Goal: Task Accomplishment & Management: Use online tool/utility

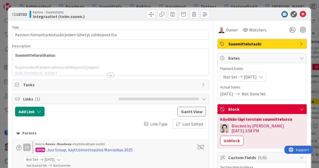
click at [108, 73] on div at bounding box center [111, 75] width 6 height 4
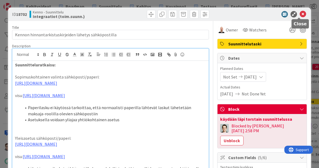
click at [300, 16] on icon at bounding box center [303, 14] width 6 height 6
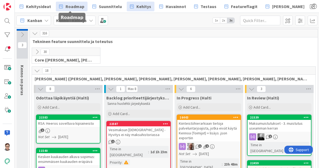
click at [72, 7] on span "Roadmap" at bounding box center [75, 6] width 19 height 6
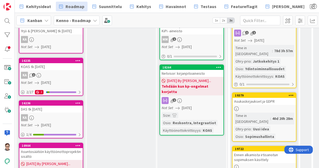
scroll to position [237, 0]
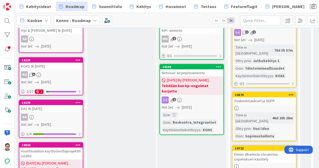
click at [202, 127] on div "KOAS" at bounding box center [207, 130] width 12 height 6
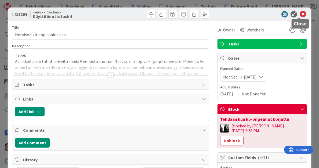
click at [300, 14] on icon at bounding box center [303, 14] width 6 height 6
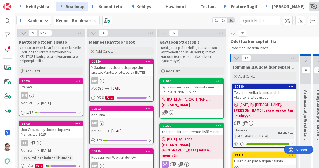
click at [309, 5] on span at bounding box center [314, 7] width 10 height 10
click at [289, 18] on span "Prio-ryhmä" at bounding box center [299, 19] width 21 height 6
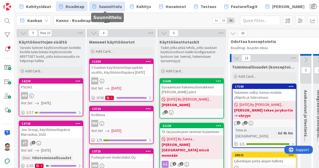
click at [106, 6] on span "Suunnittelu" at bounding box center [110, 6] width 23 height 6
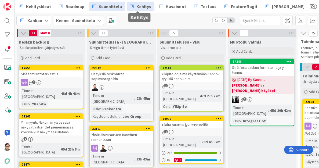
click at [140, 6] on span "Kehitys" at bounding box center [143, 6] width 15 height 6
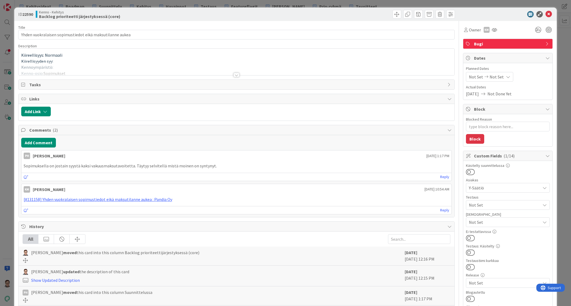
type textarea "x"
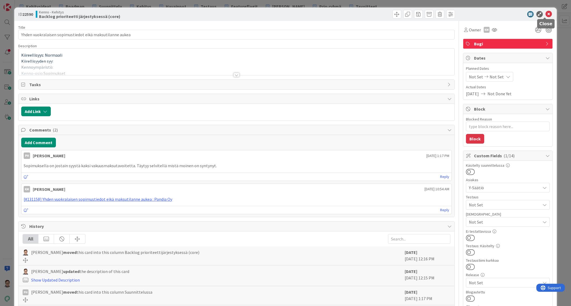
click at [319, 13] on icon at bounding box center [548, 14] width 6 height 6
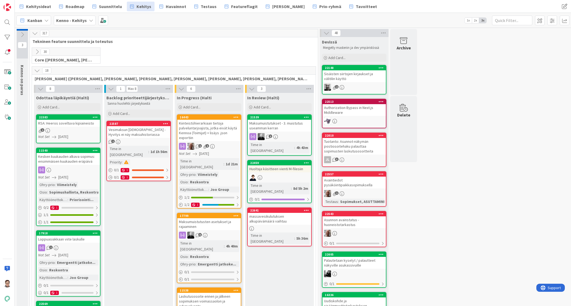
click at [36, 49] on icon at bounding box center [37, 52] width 6 height 6
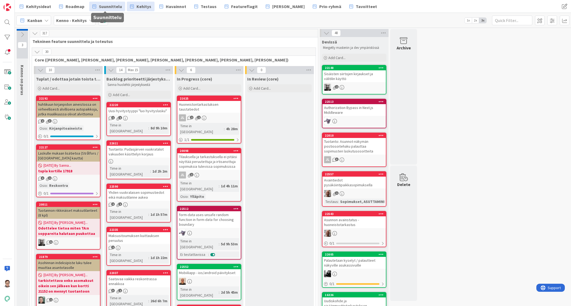
click at [106, 8] on span "Suunnittelu" at bounding box center [110, 6] width 23 height 6
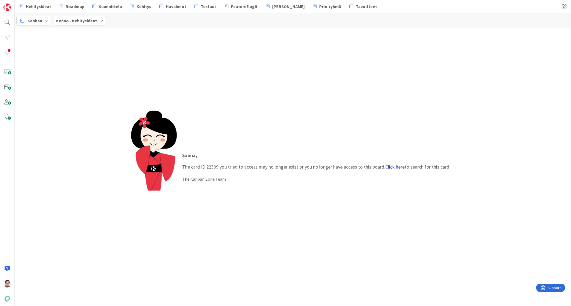
click at [393, 167] on link "Click here" at bounding box center [394, 167] width 19 height 6
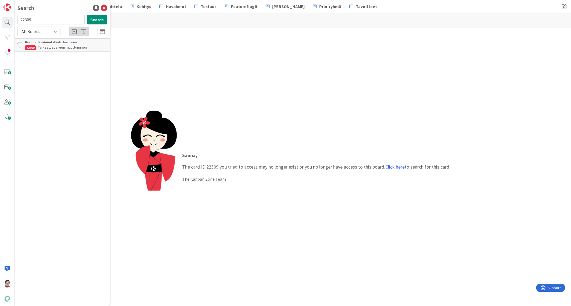
click at [64, 43] on div "Kenno - Havainnot › Uudet havainnot" at bounding box center [66, 42] width 82 height 5
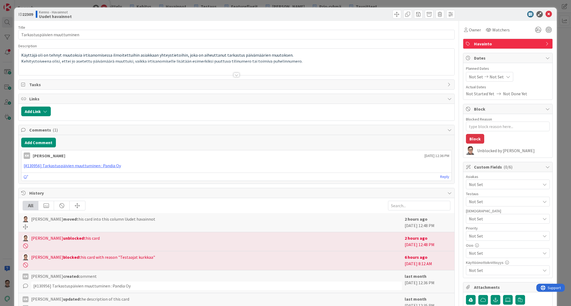
click at [235, 75] on div at bounding box center [236, 75] width 6 height 4
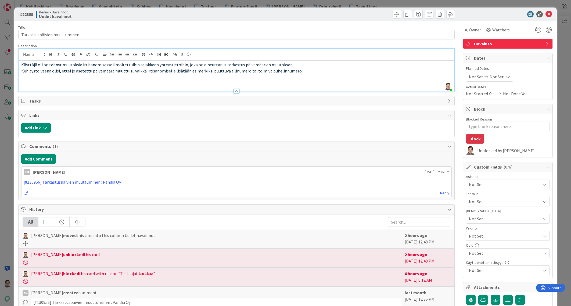
click at [297, 72] on p "Kehitystoiveena olisi, ettei jo asetettu päivämäärä muuttuisi, vaikka irtisanom…" at bounding box center [236, 71] width 430 height 6
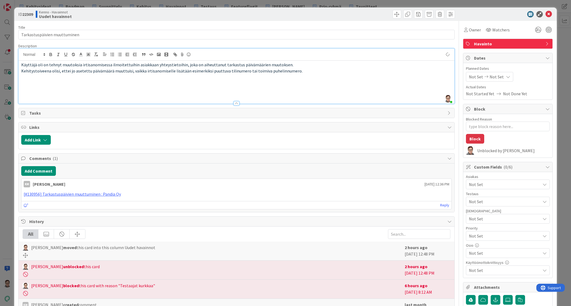
type textarea "x"
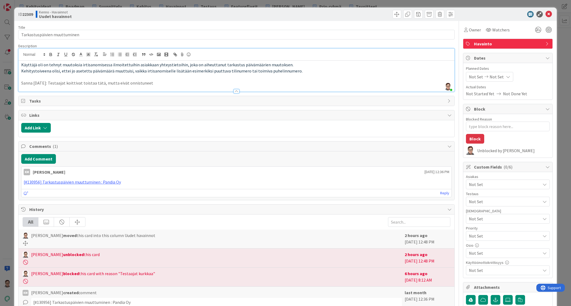
type textarea "x"
click at [46, 158] on button "Add Comment" at bounding box center [38, 159] width 35 height 10
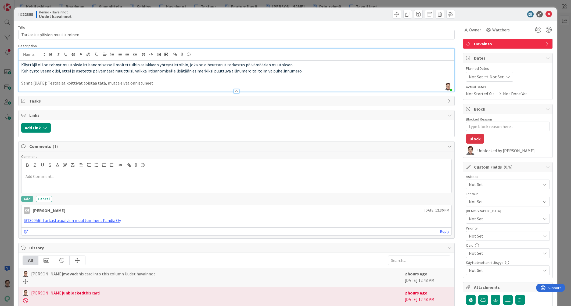
click at [58, 177] on p at bounding box center [236, 176] width 425 height 6
drag, startPoint x: 53, startPoint y: 79, endPoint x: 56, endPoint y: 81, distance: 3.4
click at [56, 81] on div "Käyttäjä oli on tehnyt muutoksia irtisanomisessa ilmoitettuihin asiakkaan yhtey…" at bounding box center [236, 76] width 435 height 31
click at [54, 82] on p "Sanna 14.8.2025: Testaajat koittivat toistaa tätä, mutta eivät onnistuneet" at bounding box center [236, 83] width 430 height 6
drag, startPoint x: 52, startPoint y: 83, endPoint x: 152, endPoint y: 80, distance: 99.7
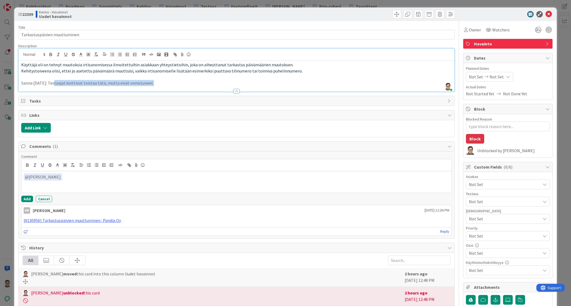
click at [152, 80] on p "Sanna 14.8.2025: Testaajat koittivat toistaa tätä, mutta eivät onnistuneet" at bounding box center [236, 83] width 430 height 6
copy p "Testaajat koittivat toistaa tätä, mutta eivät onnistuneet"
click at [72, 176] on p "﻿ @ Kaisa Moilanen ﻿" at bounding box center [236, 176] width 425 height 7
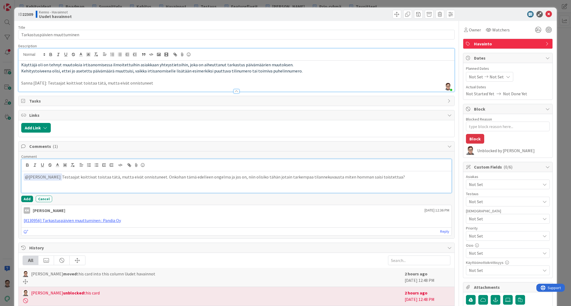
click at [157, 176] on p "﻿ @ Kaisa Moilanen ﻿ Testaajat koittivat toistaa tätä, mutta eivät onnistuneet.…" at bounding box center [236, 176] width 425 height 7
click at [205, 178] on p "﻿ @ Kaisa Moilanen ﻿ Testaajat koittivat toistaa tätä, mutta eivät onnistuneet.…" at bounding box center [236, 179] width 425 height 13
click at [356, 177] on p "﻿ @ Kaisa Moilanen ﻿ Testaajat koittivat toistaa tätä, mutta eivät onnistuneet.…" at bounding box center [236, 179] width 425 height 13
click at [30, 199] on button "Add" at bounding box center [27, 199] width 12 height 6
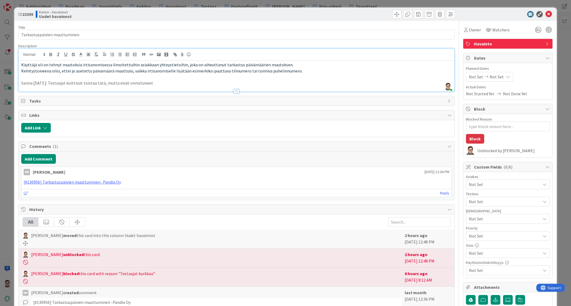
type textarea "x"
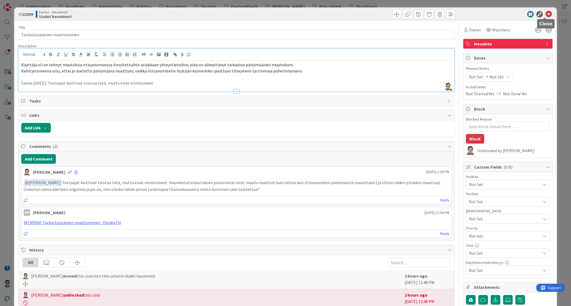
click at [546, 15] on icon at bounding box center [548, 14] width 6 height 6
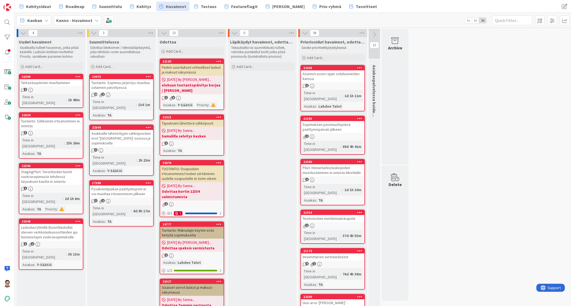
click at [78, 77] on icon at bounding box center [77, 77] width 5 height 4
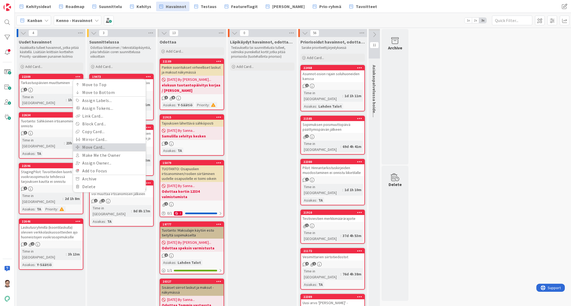
click at [86, 147] on link "Move Card..." at bounding box center [109, 147] width 72 height 8
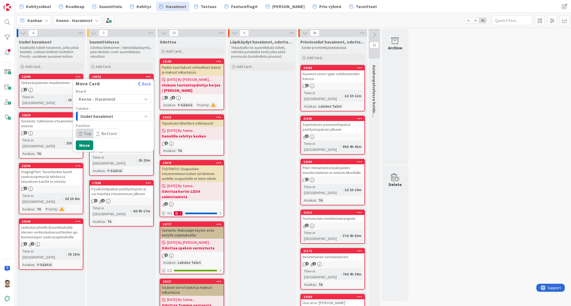
click at [105, 114] on span "Uudet havainnot" at bounding box center [100, 116] width 40 height 7
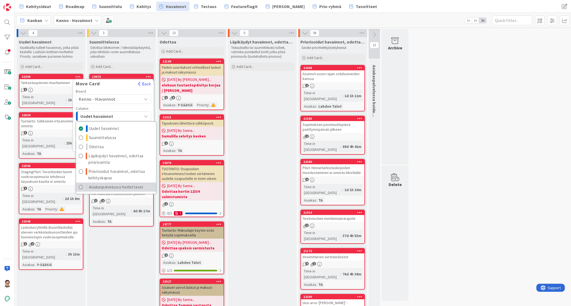
click at [108, 187] on span "Asiakaspalvelussa hoidettavat" at bounding box center [116, 187] width 55 height 6
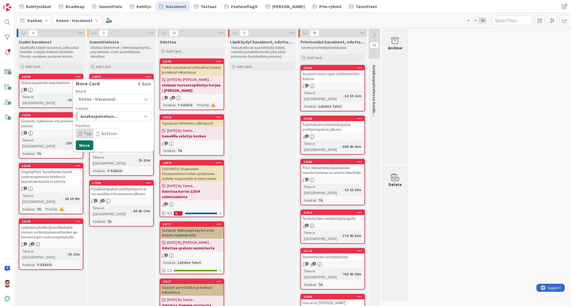
click at [89, 146] on button "Move" at bounding box center [84, 145] width 17 height 10
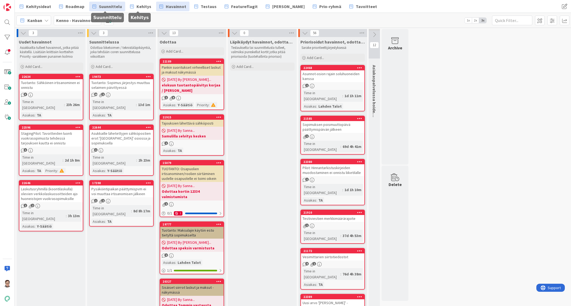
click at [112, 6] on span "Suunnittelu" at bounding box center [110, 6] width 23 height 6
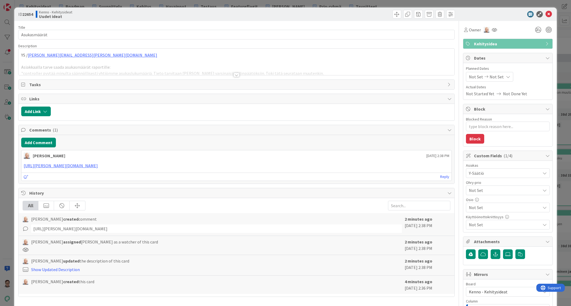
click at [234, 77] on div at bounding box center [236, 75] width 6 height 4
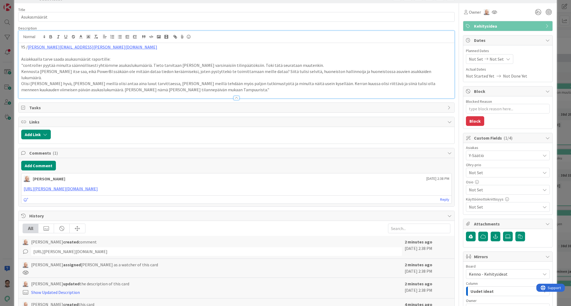
scroll to position [27, 0]
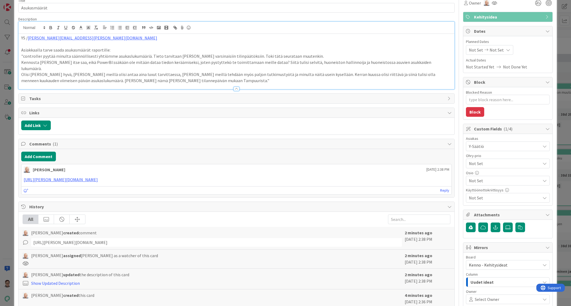
click at [480, 181] on span "Not Set" at bounding box center [504, 180] width 71 height 6
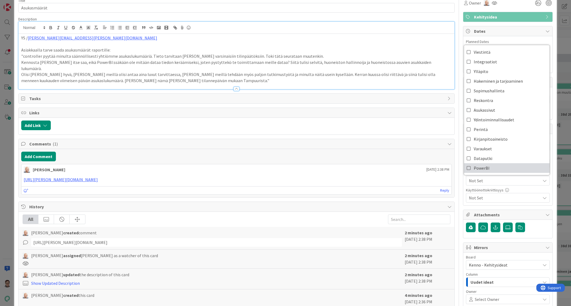
click at [479, 167] on span "PowerBI" at bounding box center [481, 168] width 16 height 8
click at [381, 62] on p "Kennosta [PERSON_NAME] itse saa, eikä PowerBI:ssäkään ole mitään dataa tiedon k…" at bounding box center [236, 65] width 430 height 12
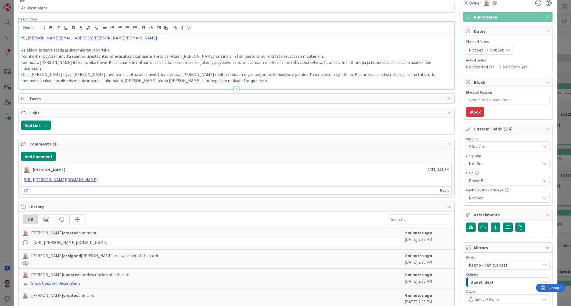
click at [57, 86] on div "Title 12 / 128 Asukasmäärät Description YS / [EMAIL_ADDRESS][DOMAIN_NAME] Asiak…" at bounding box center [236, 183] width 436 height 378
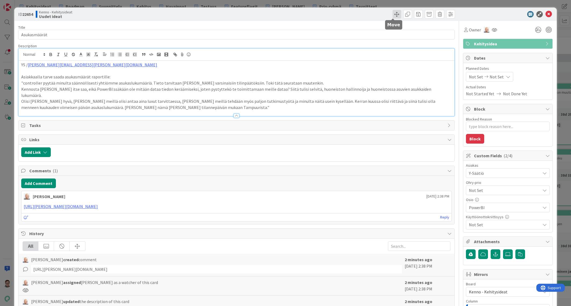
click at [392, 12] on span at bounding box center [396, 14] width 9 height 9
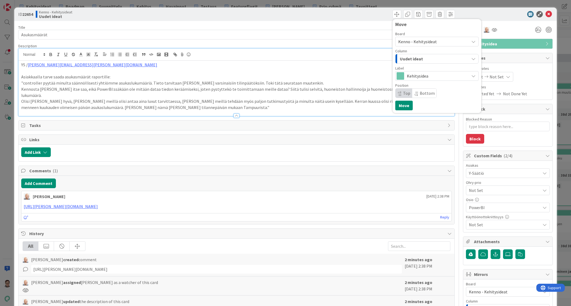
click at [416, 59] on span "Uudet ideat" at bounding box center [411, 58] width 23 height 7
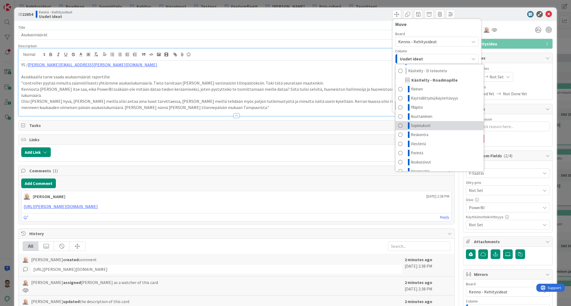
scroll to position [25, 0]
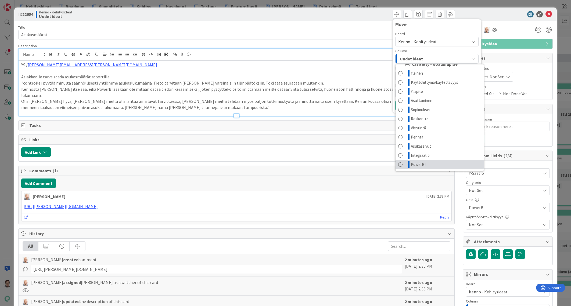
click at [419, 165] on span "PowerBI" at bounding box center [418, 164] width 15 height 6
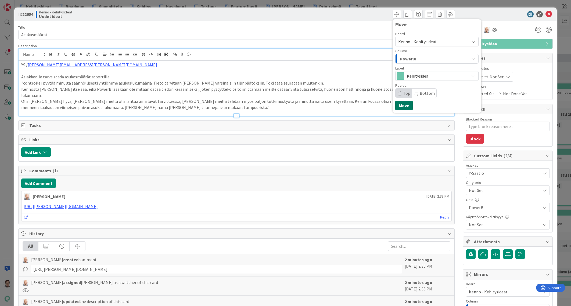
click at [403, 104] on button "Move" at bounding box center [403, 106] width 17 height 10
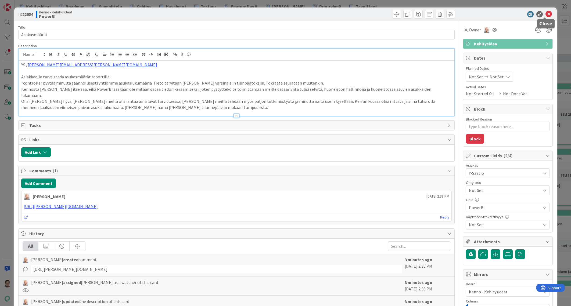
click at [545, 16] on icon at bounding box center [548, 14] width 6 height 6
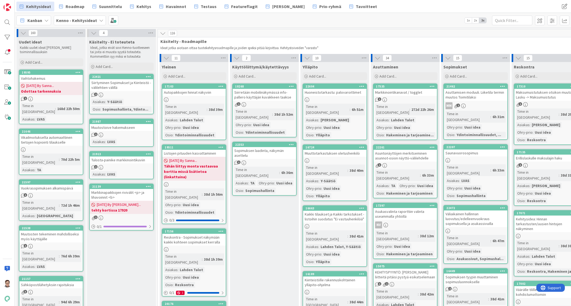
click at [401, 95] on div "Markkinointikanavat / togglet" at bounding box center [404, 92] width 63 height 7
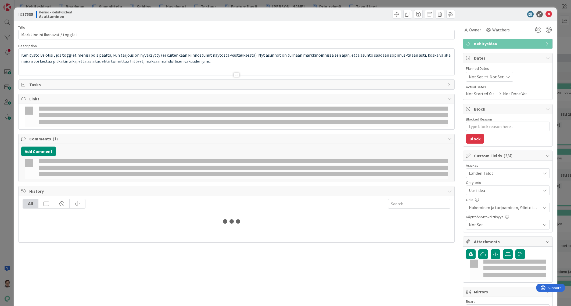
type textarea "x"
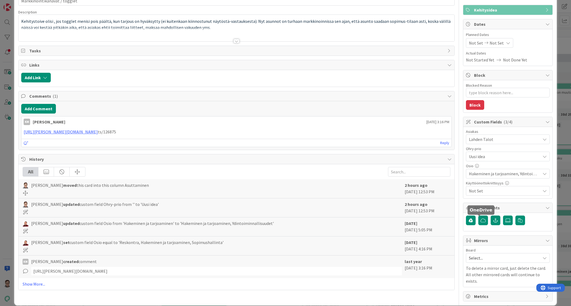
scroll to position [34, 0]
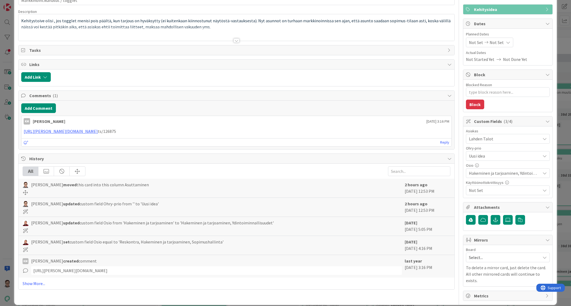
click at [480, 256] on span "Select..." at bounding box center [503, 258] width 69 height 8
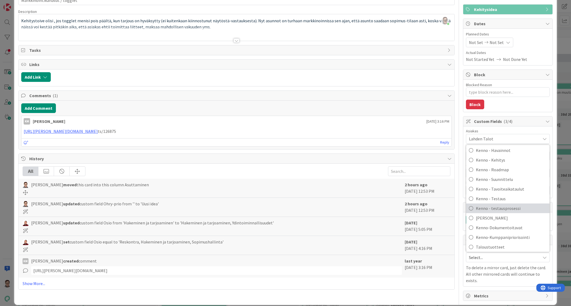
scroll to position [36, 0]
click at [492, 235] on span "Kenno-Kumppanipriorisointi" at bounding box center [510, 235] width 71 height 8
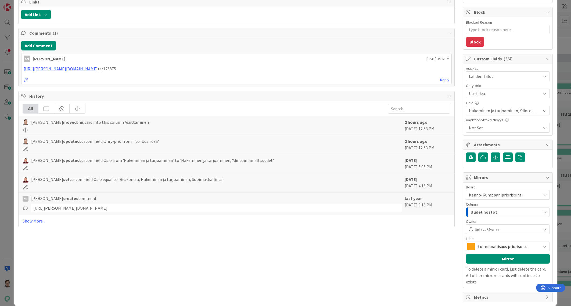
scroll to position [98, 0]
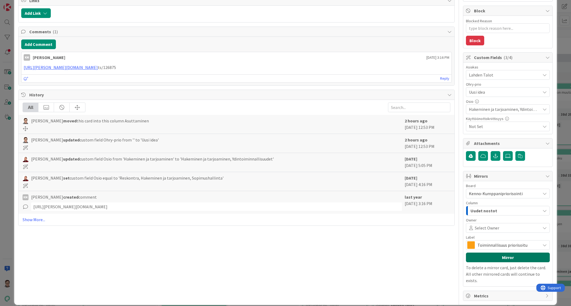
click at [495, 257] on button "Mirror" at bounding box center [508, 258] width 84 height 10
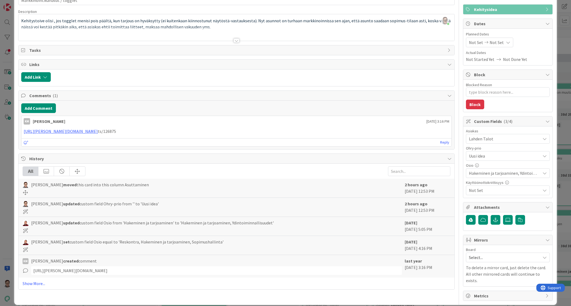
scroll to position [0, 0]
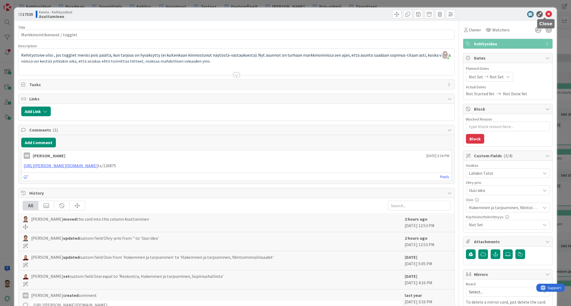
click at [545, 15] on icon at bounding box center [548, 14] width 6 height 6
